Goal: Transaction & Acquisition: Purchase product/service

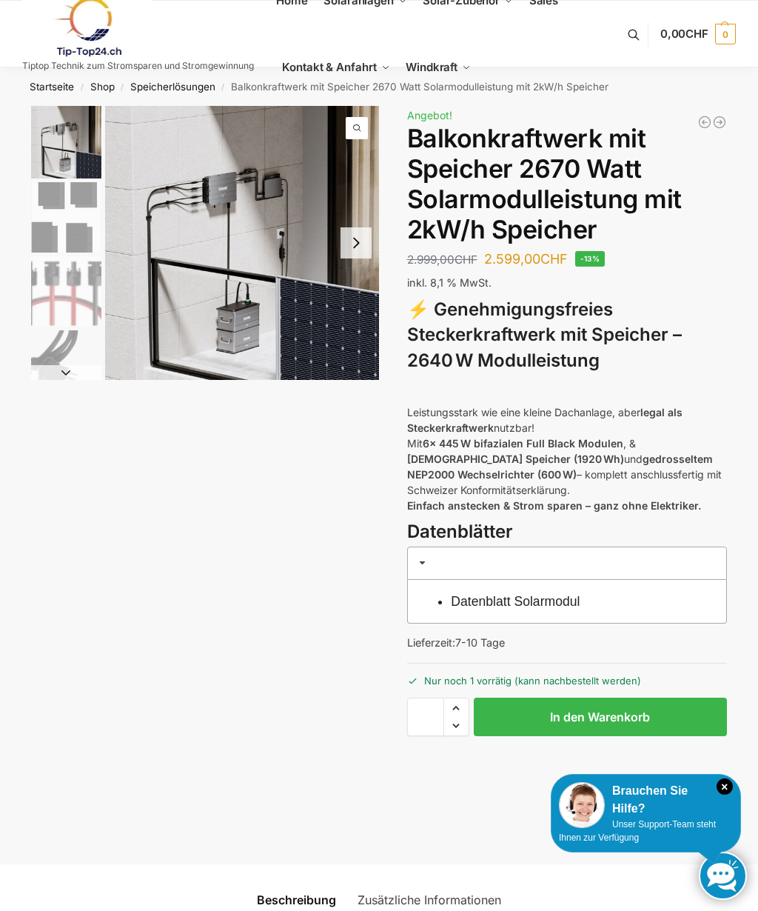
click at [354, 238] on button "Next slide" at bounding box center [356, 242] width 31 height 31
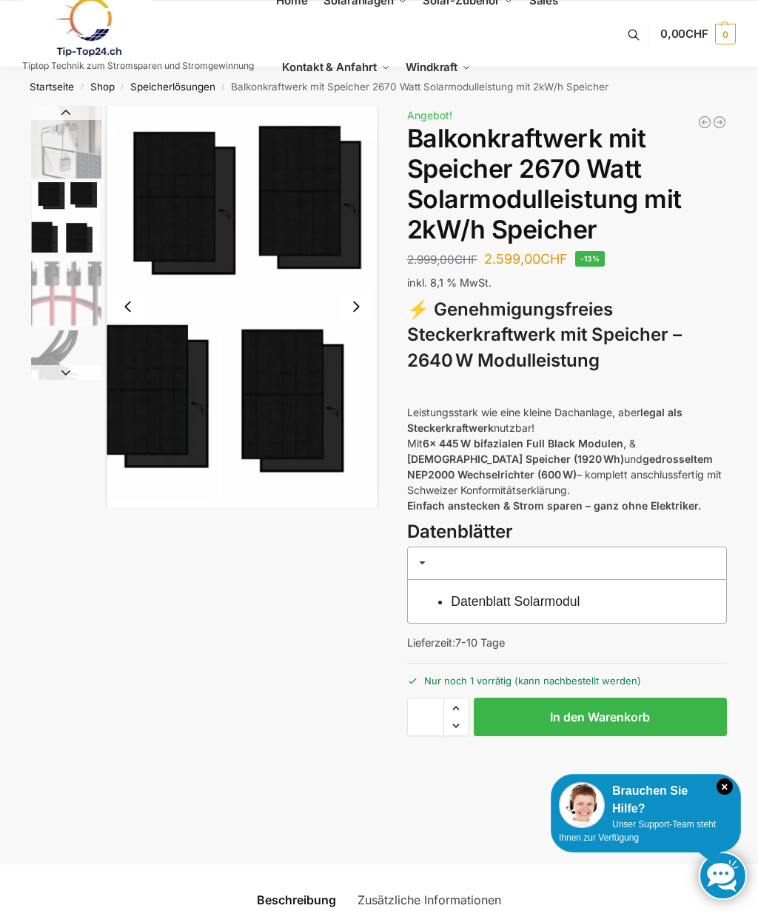
click at [364, 301] on button "Next slide" at bounding box center [356, 306] width 31 height 31
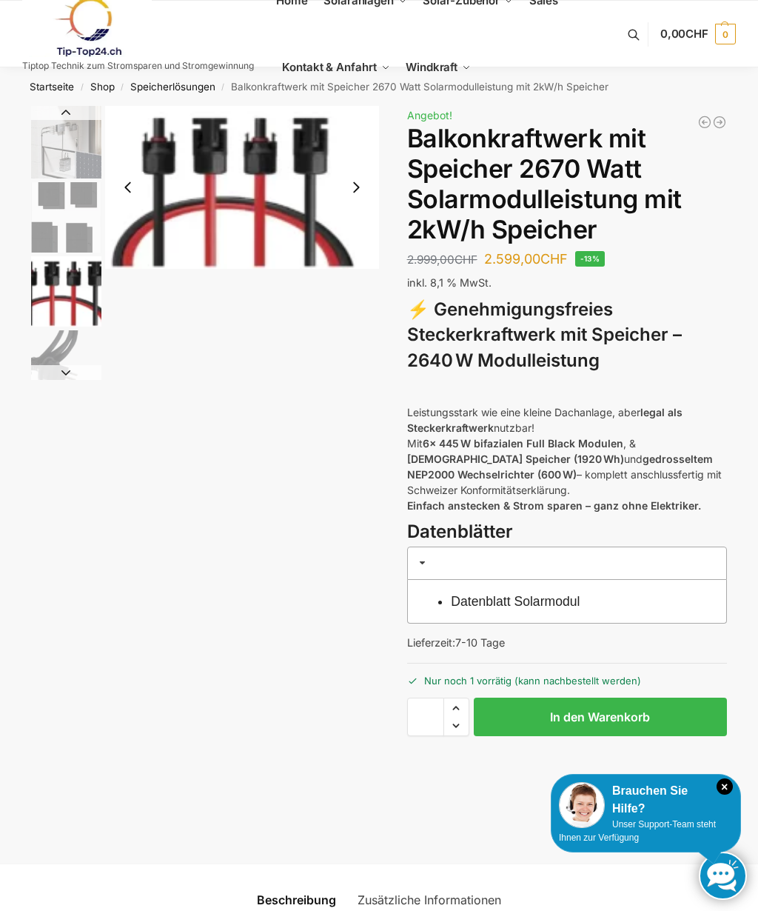
click at [361, 188] on button "Next slide" at bounding box center [356, 187] width 31 height 31
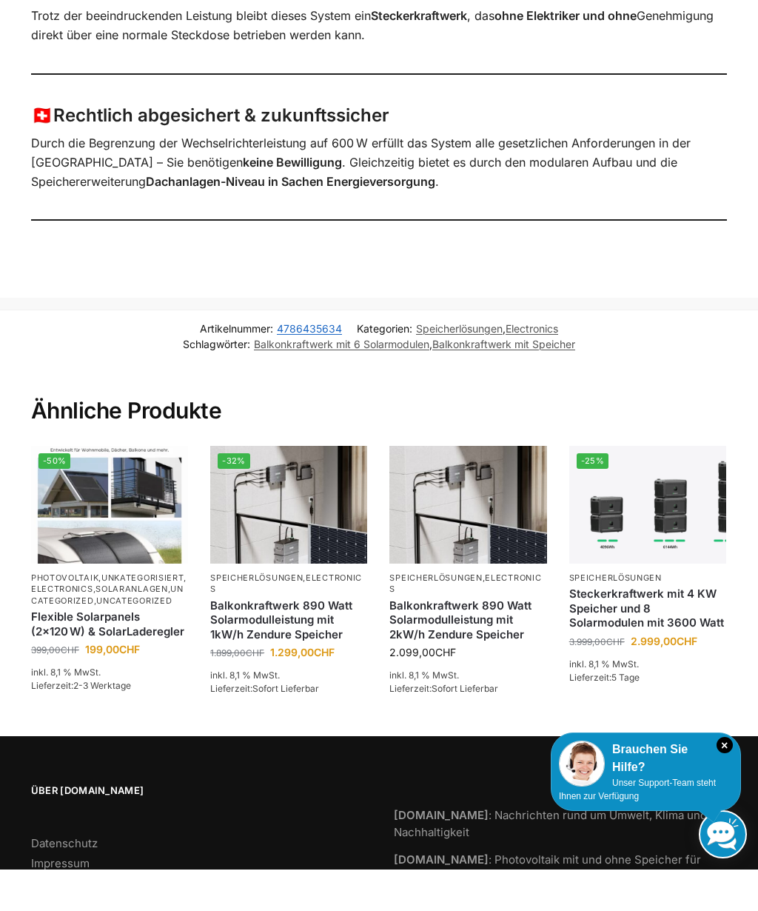
scroll to position [1559, 0]
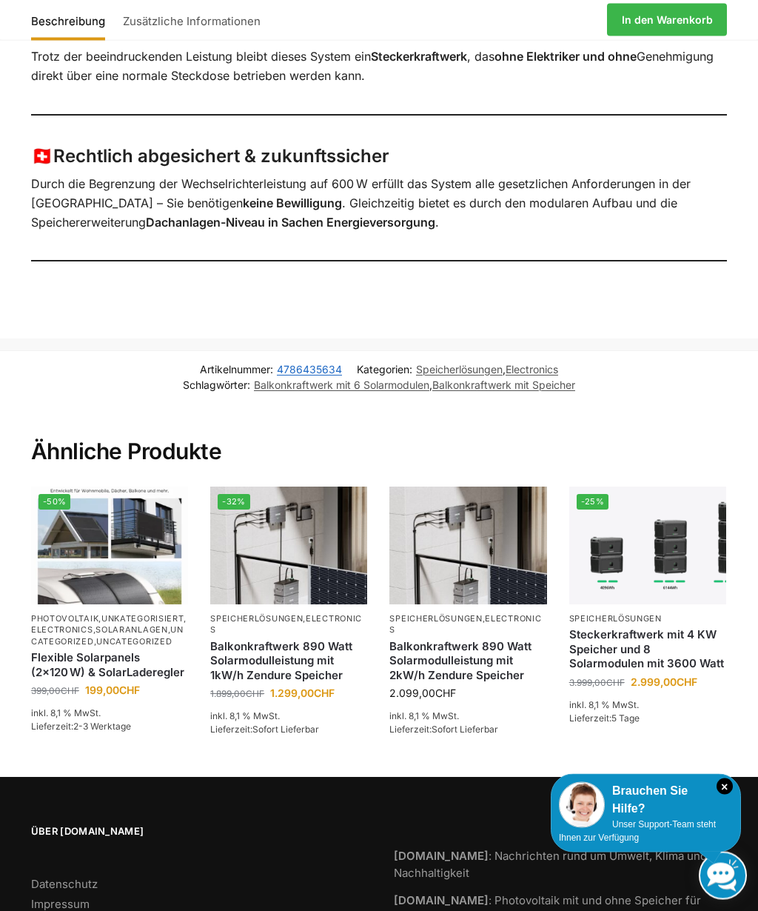
click at [683, 517] on img at bounding box center [647, 546] width 157 height 118
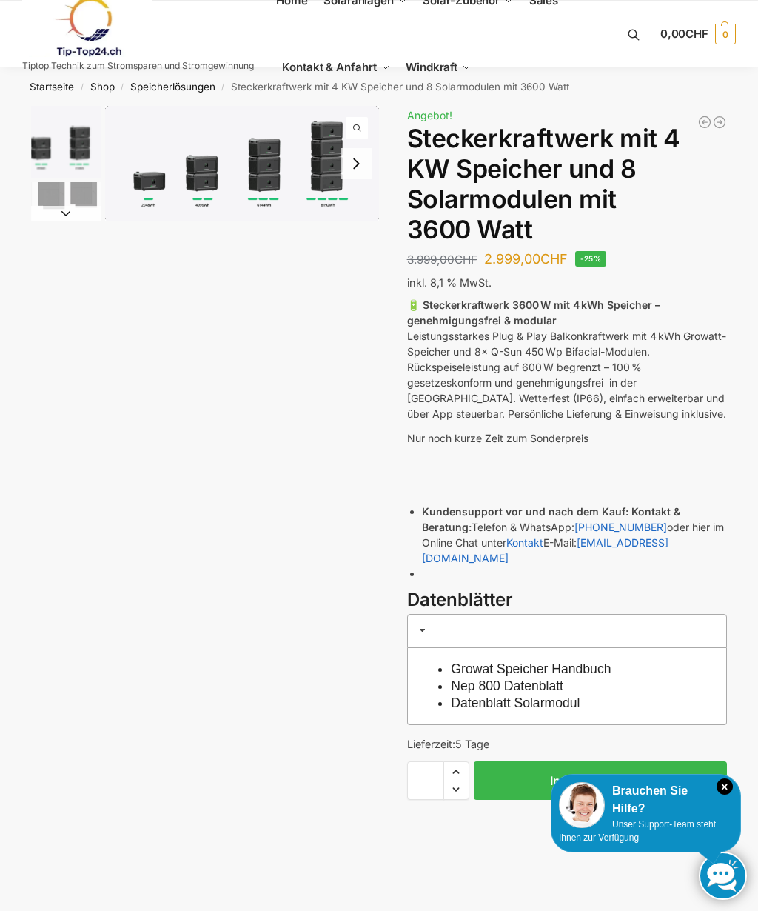
click at [67, 93] on link "Startseite" at bounding box center [52, 87] width 44 height 12
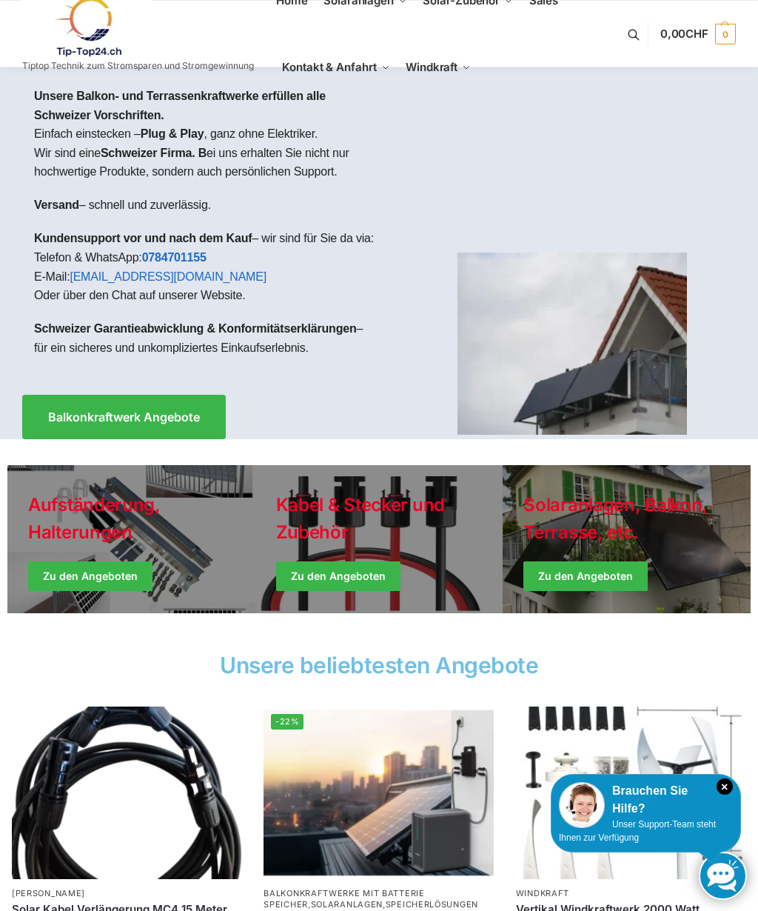
click at [161, 422] on span "Balkonkraftwerk Angebote" at bounding box center [124, 417] width 152 height 12
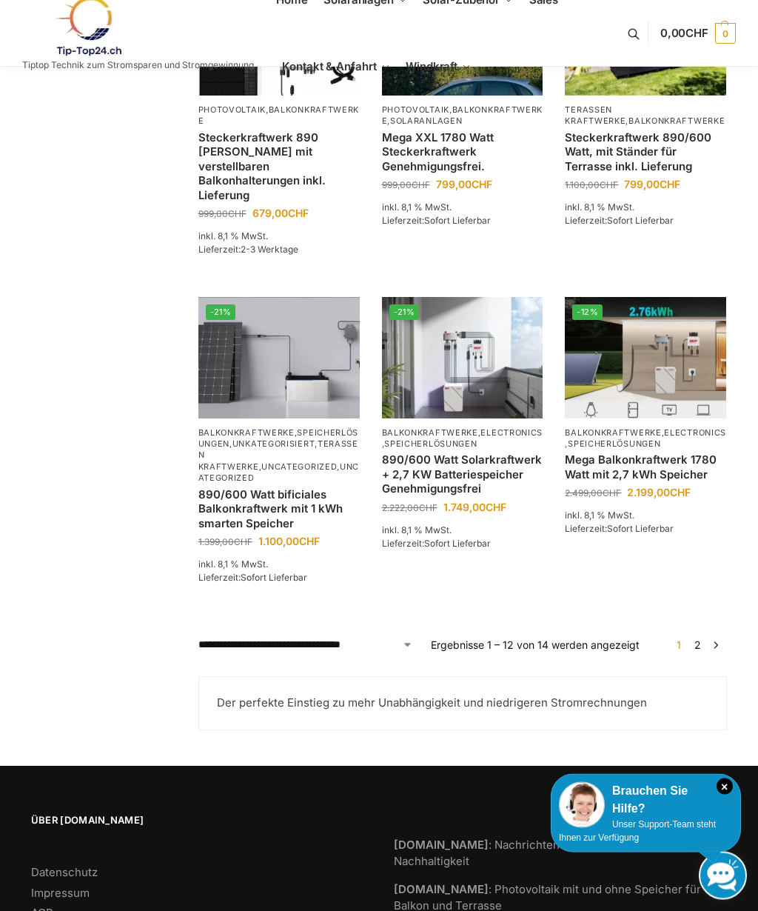
scroll to position [1023, 0]
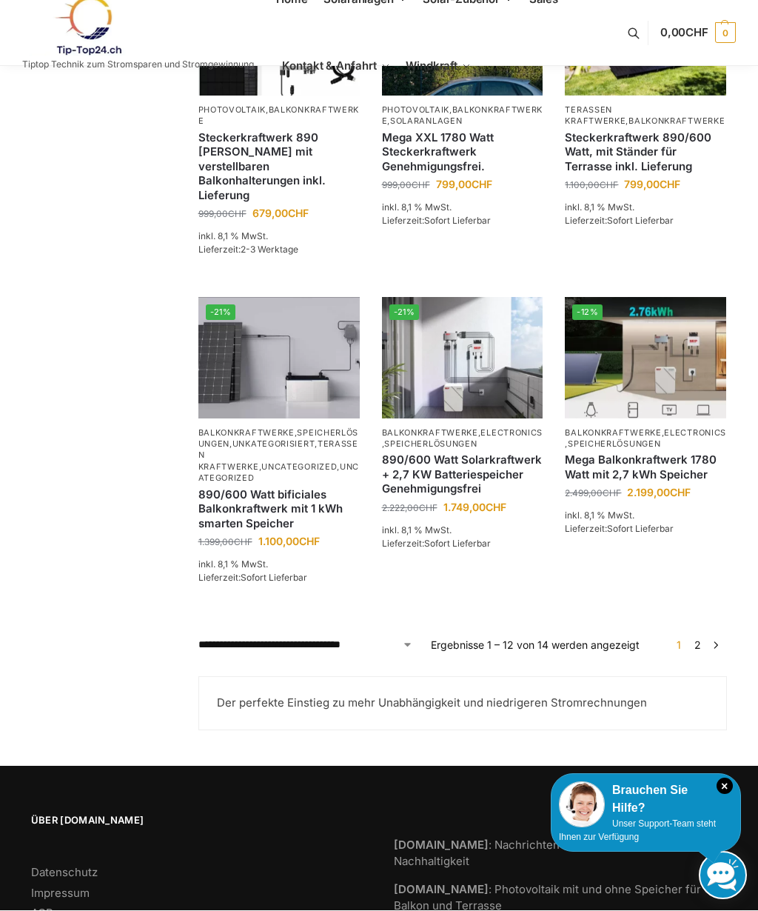
click at [718, 637] on link "→" at bounding box center [716, 645] width 11 height 16
click at [706, 637] on ul "1 2 →" at bounding box center [697, 645] width 59 height 16
click at [717, 637] on link "→" at bounding box center [716, 645] width 11 height 16
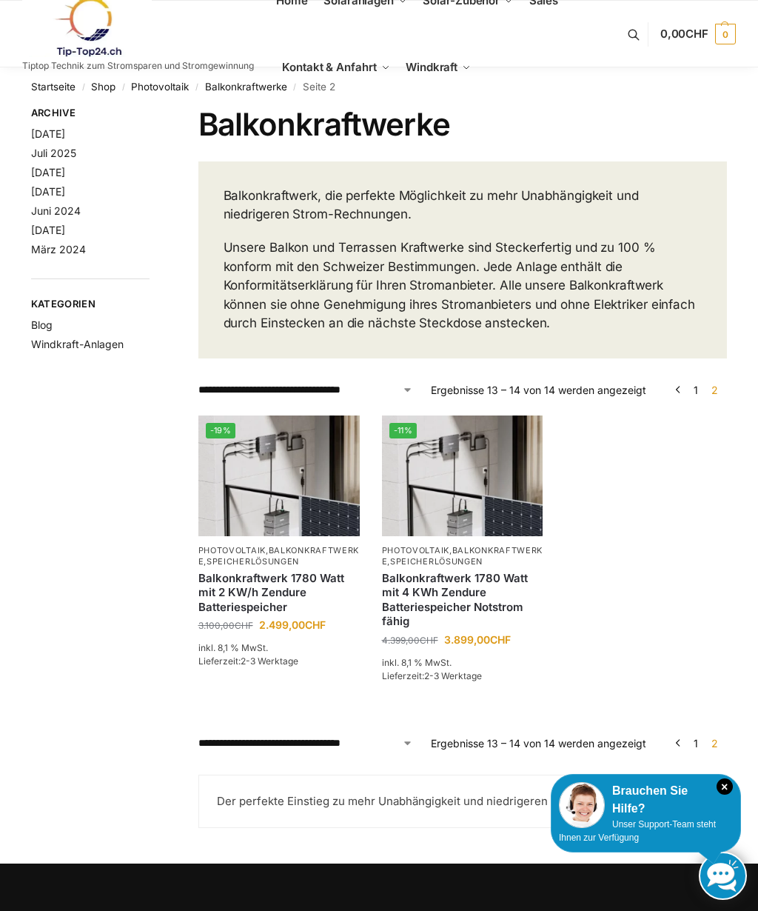
click at [113, 81] on link "Shop" at bounding box center [103, 87] width 24 height 12
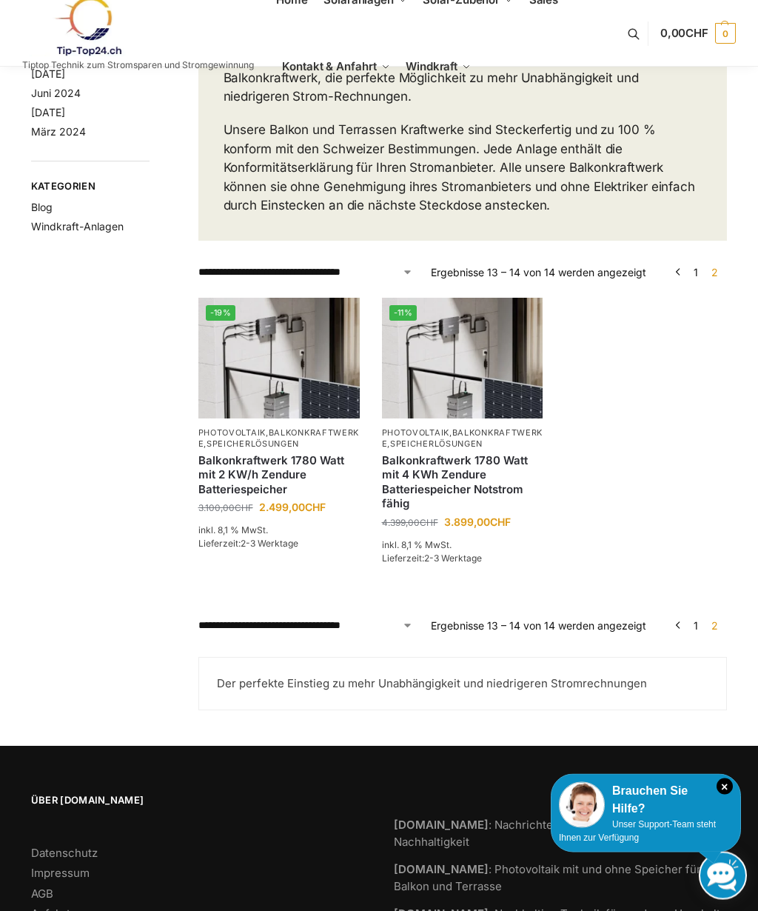
scroll to position [117, 0]
click at [493, 372] on img at bounding box center [462, 358] width 161 height 121
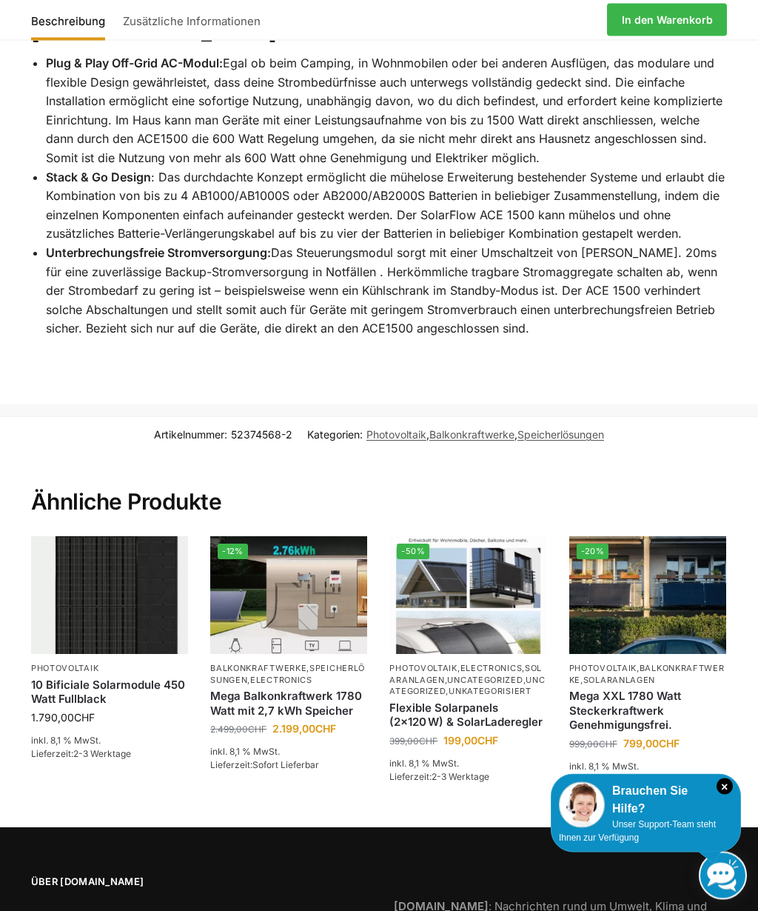
scroll to position [2924, 0]
